Goal: Information Seeking & Learning: Check status

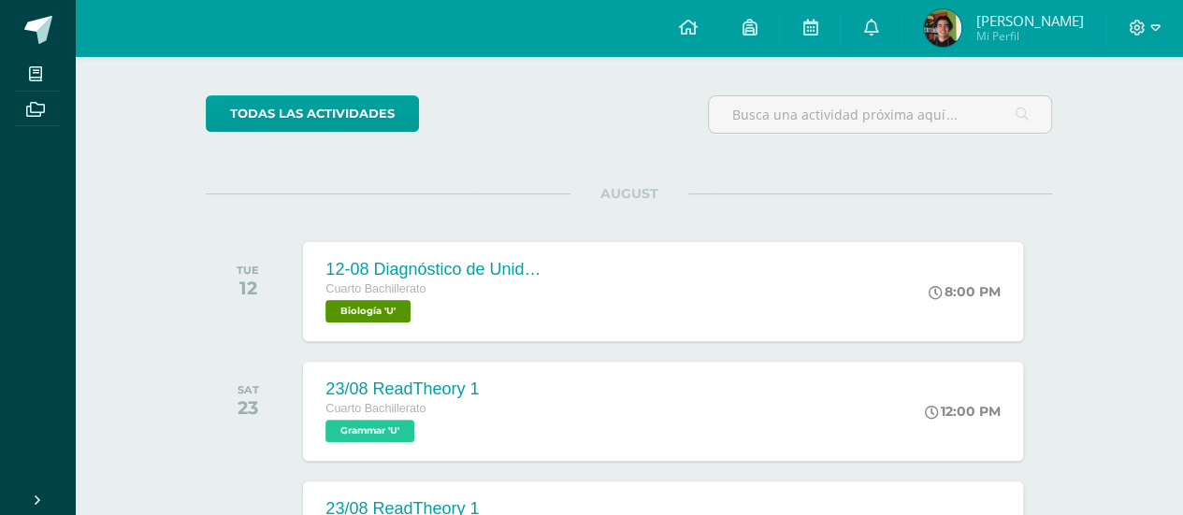
scroll to position [128, 0]
click at [840, 23] on link at bounding box center [810, 28] width 60 height 56
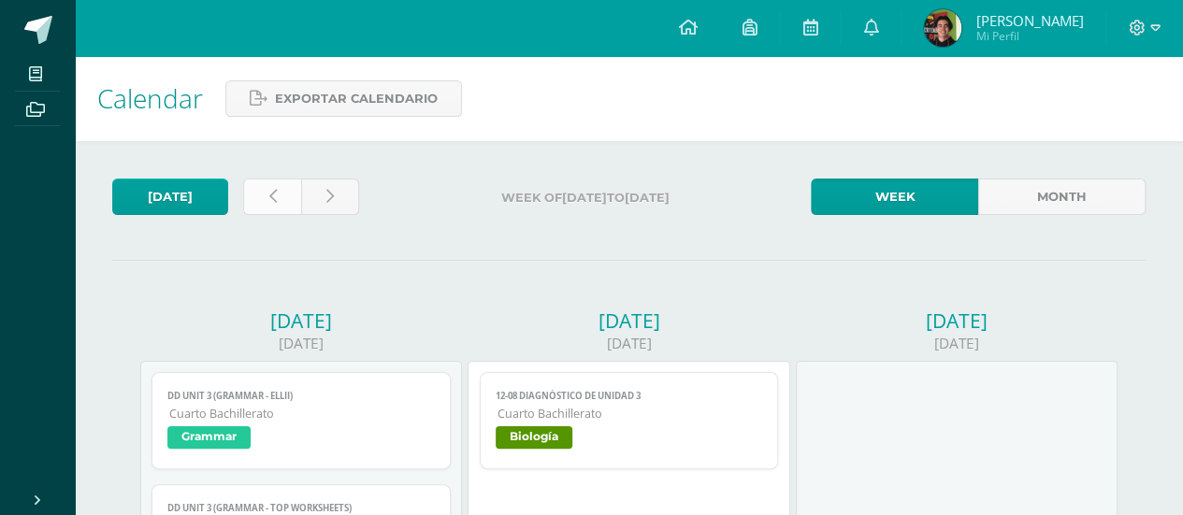
click at [260, 199] on link at bounding box center [272, 197] width 58 height 36
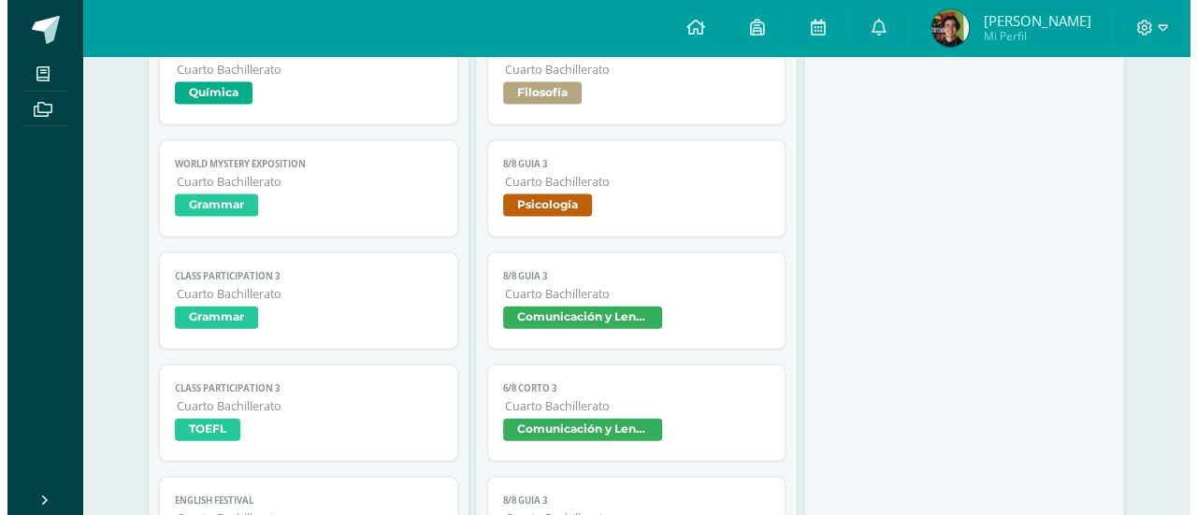
scroll to position [1983, 0]
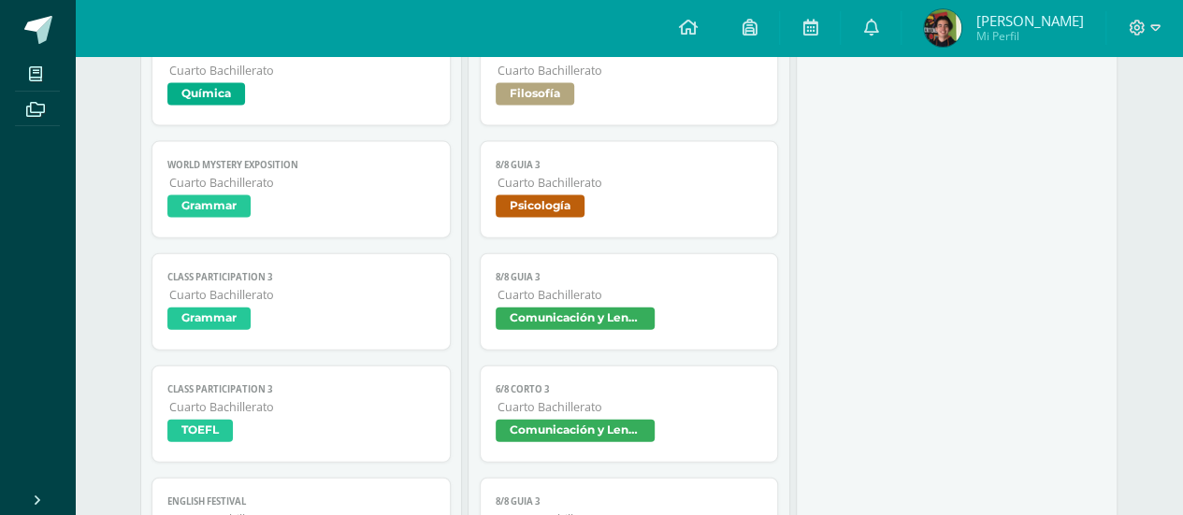
click at [544, 231] on link "8/8 Guia 3 Cuarto Bachillerato Psicología" at bounding box center [629, 189] width 299 height 97
